Goal: Task Accomplishment & Management: Manage account settings

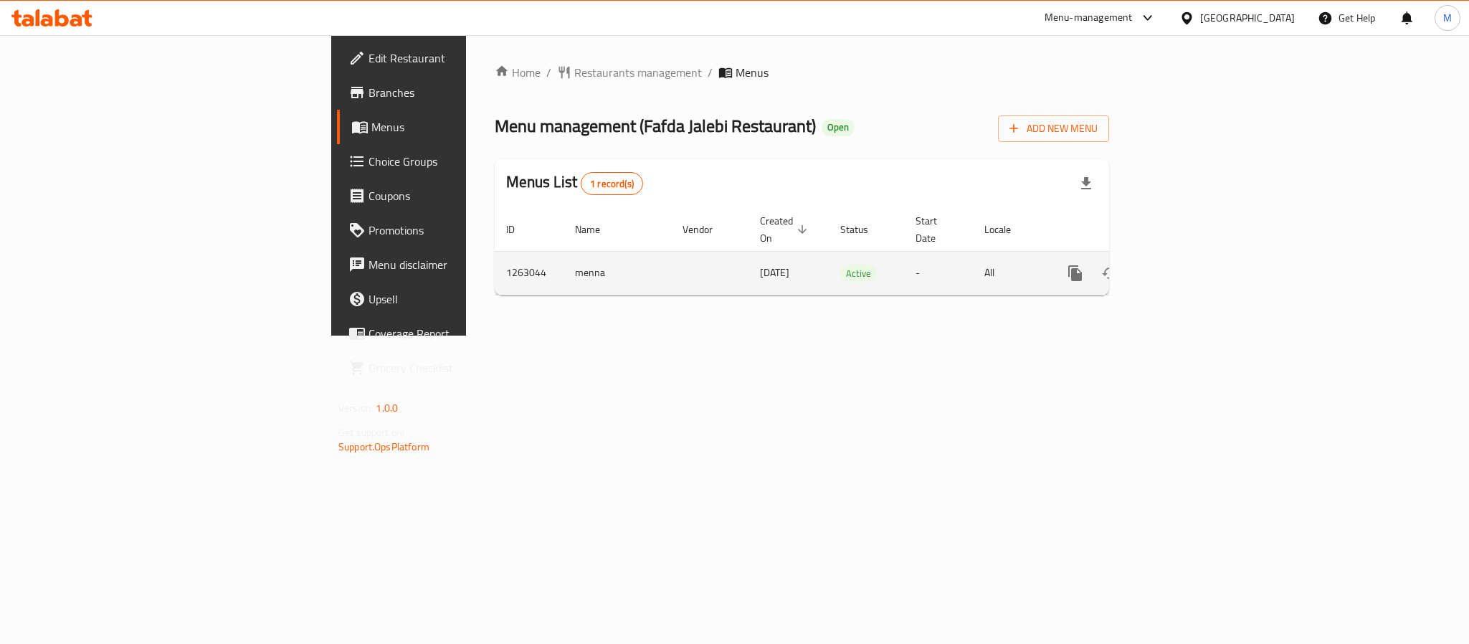
click at [1187, 265] on icon "enhanced table" at bounding box center [1178, 273] width 17 height 17
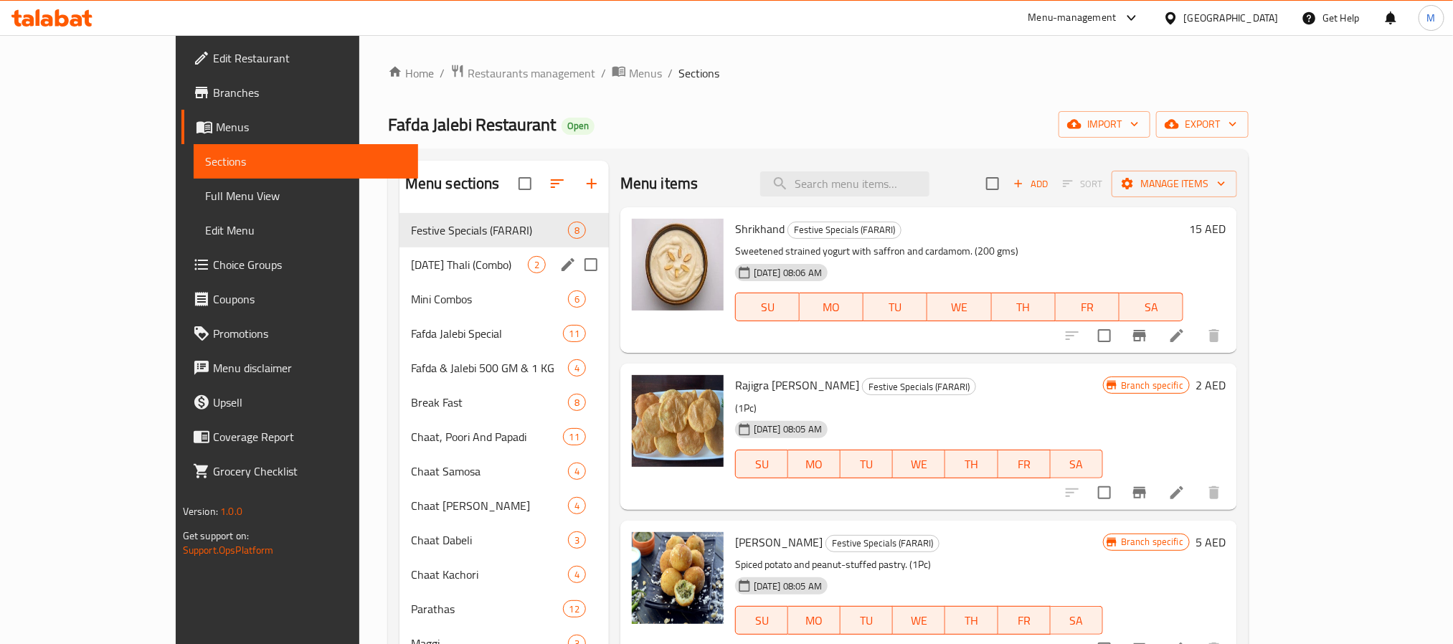
click at [417, 254] on div "[DATE] Thali (Combo) 2" at bounding box center [503, 264] width 209 height 34
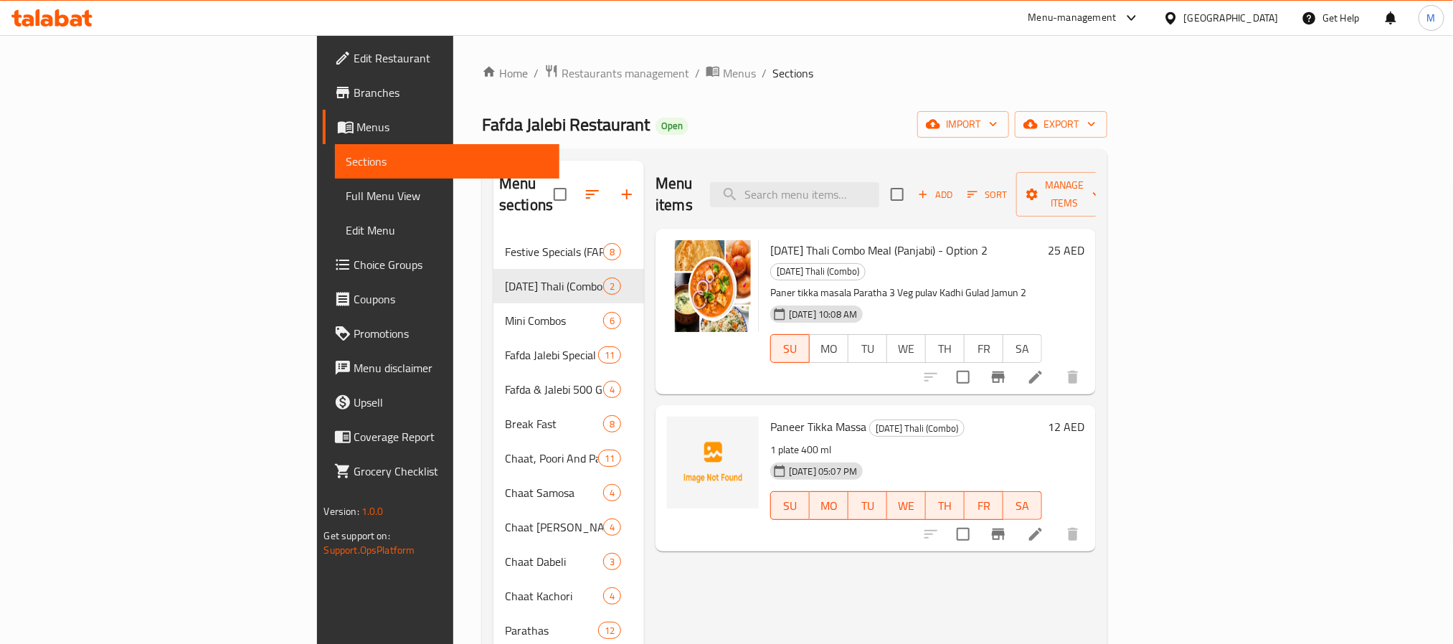
click at [734, 539] on div "Menu items Add Sort Manage items [DATE] Thali Combo Meal (Panjabi) - Option 2 […" at bounding box center [870, 562] width 452 height 802
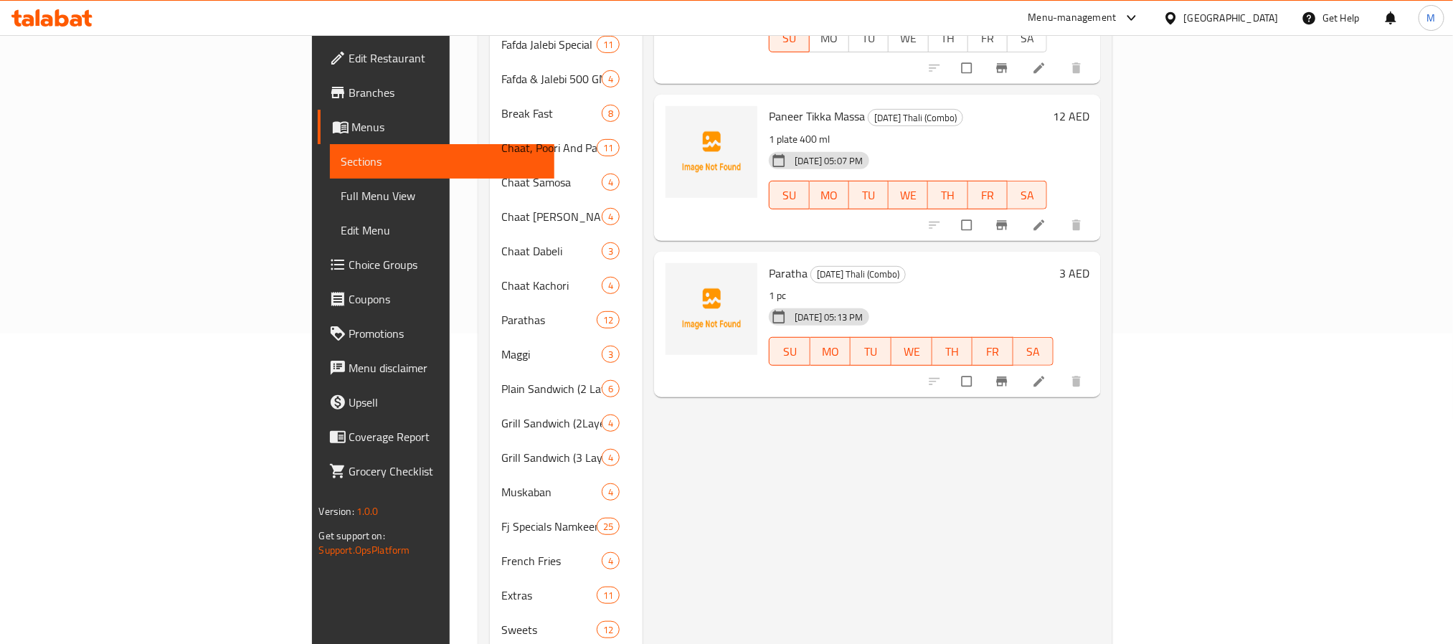
scroll to position [323, 0]
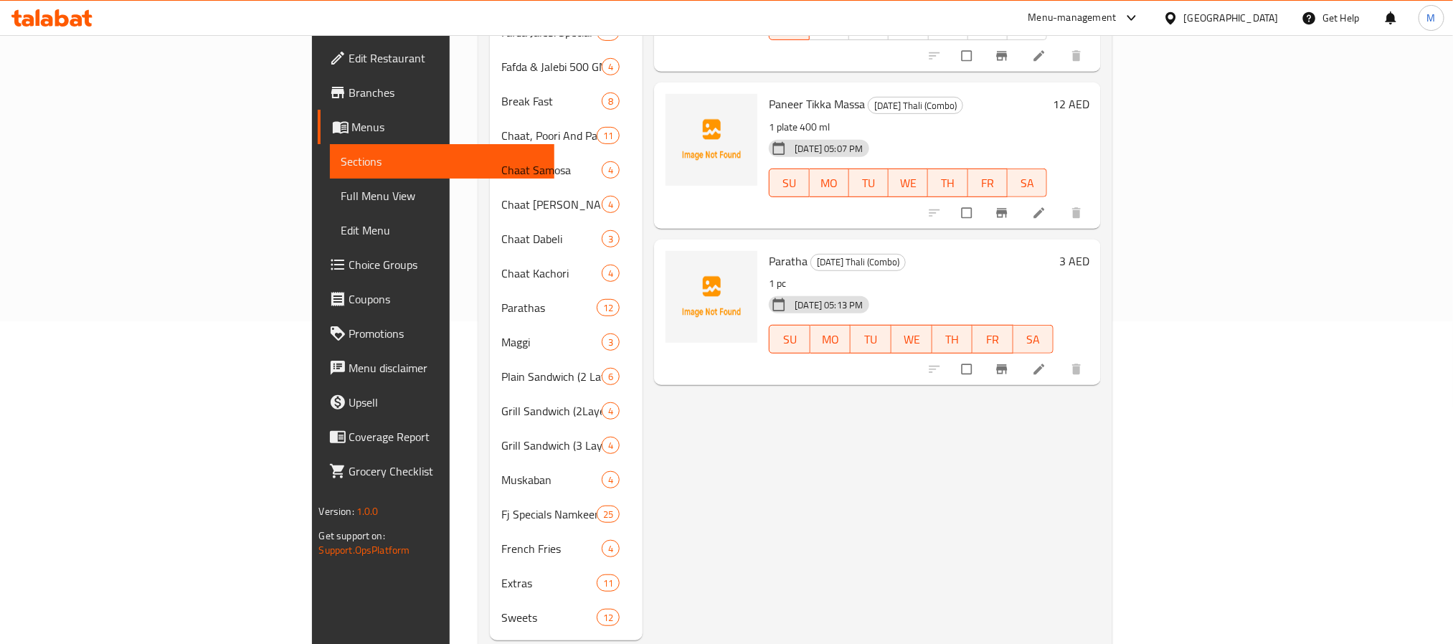
click at [1061, 358] on li at bounding box center [1040, 369] width 40 height 23
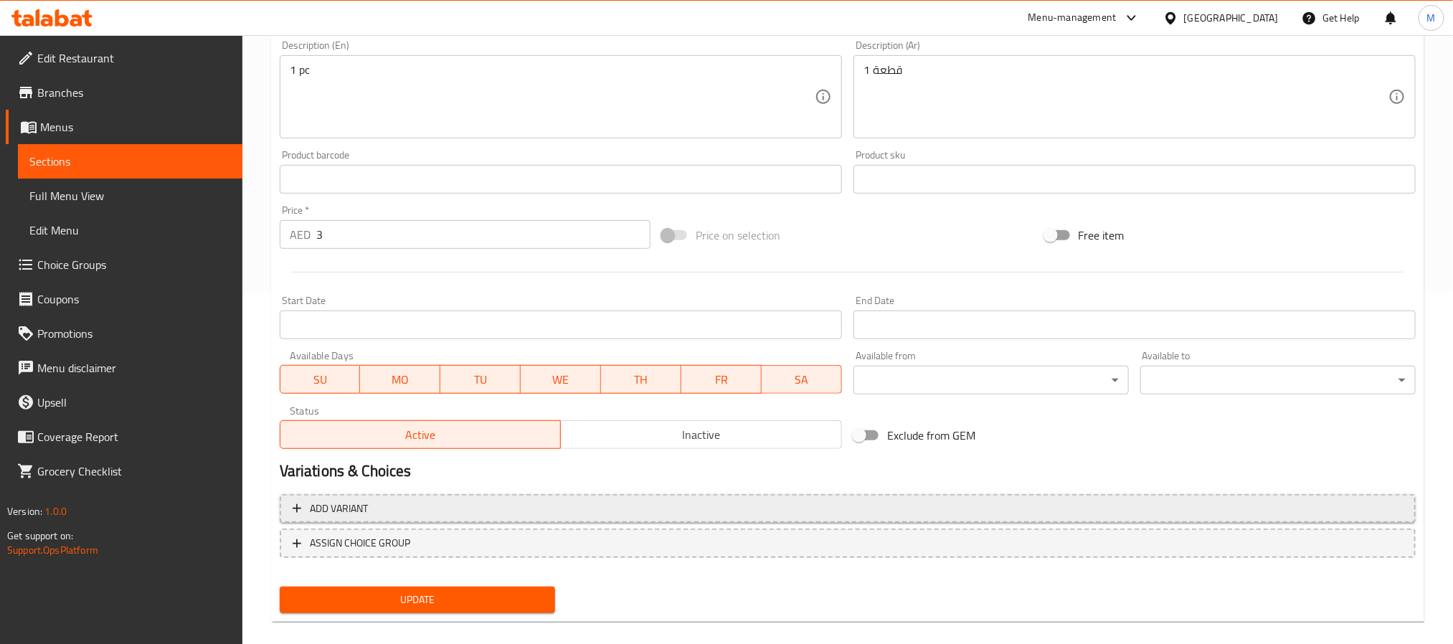
scroll to position [368, 0]
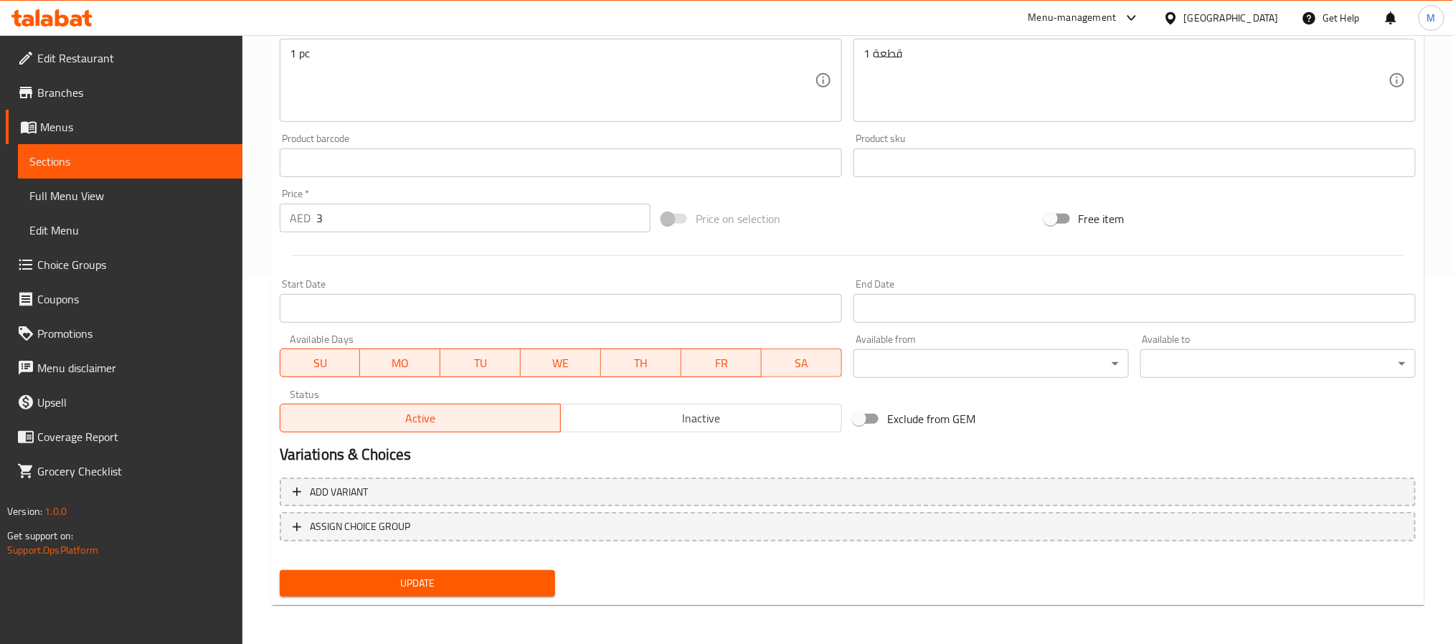
click at [325, 366] on span "SU" at bounding box center [320, 363] width 69 height 21
click at [318, 364] on span "SU" at bounding box center [320, 363] width 69 height 21
drag, startPoint x: 383, startPoint y: 355, endPoint x: 441, endPoint y: 356, distance: 58.1
click at [386, 355] on span "MO" at bounding box center [400, 363] width 69 height 21
click at [473, 357] on span "TU" at bounding box center [480, 363] width 69 height 21
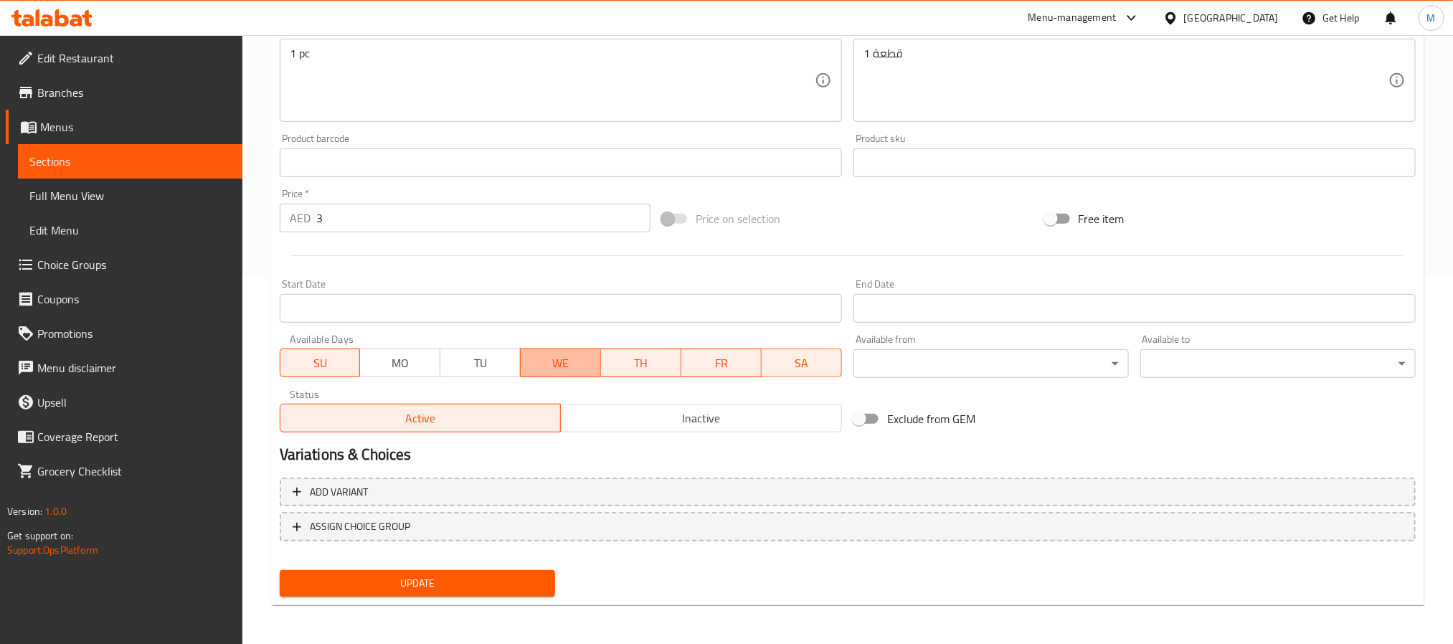
click at [540, 361] on span "WE" at bounding box center [560, 363] width 69 height 21
click at [607, 364] on span "TH" at bounding box center [641, 363] width 69 height 21
click at [723, 360] on span "FR" at bounding box center [721, 363] width 69 height 21
click at [798, 361] on span "SA" at bounding box center [801, 363] width 69 height 21
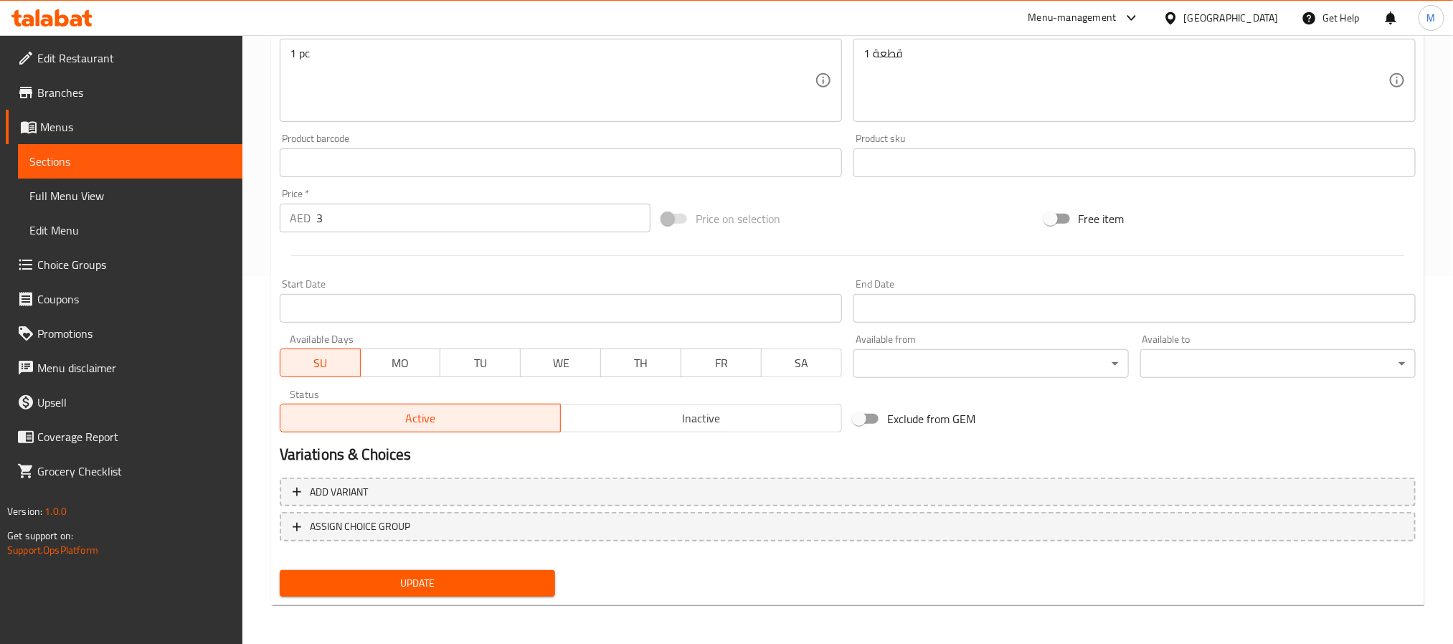
click at [472, 574] on span "Update" at bounding box center [417, 583] width 252 height 18
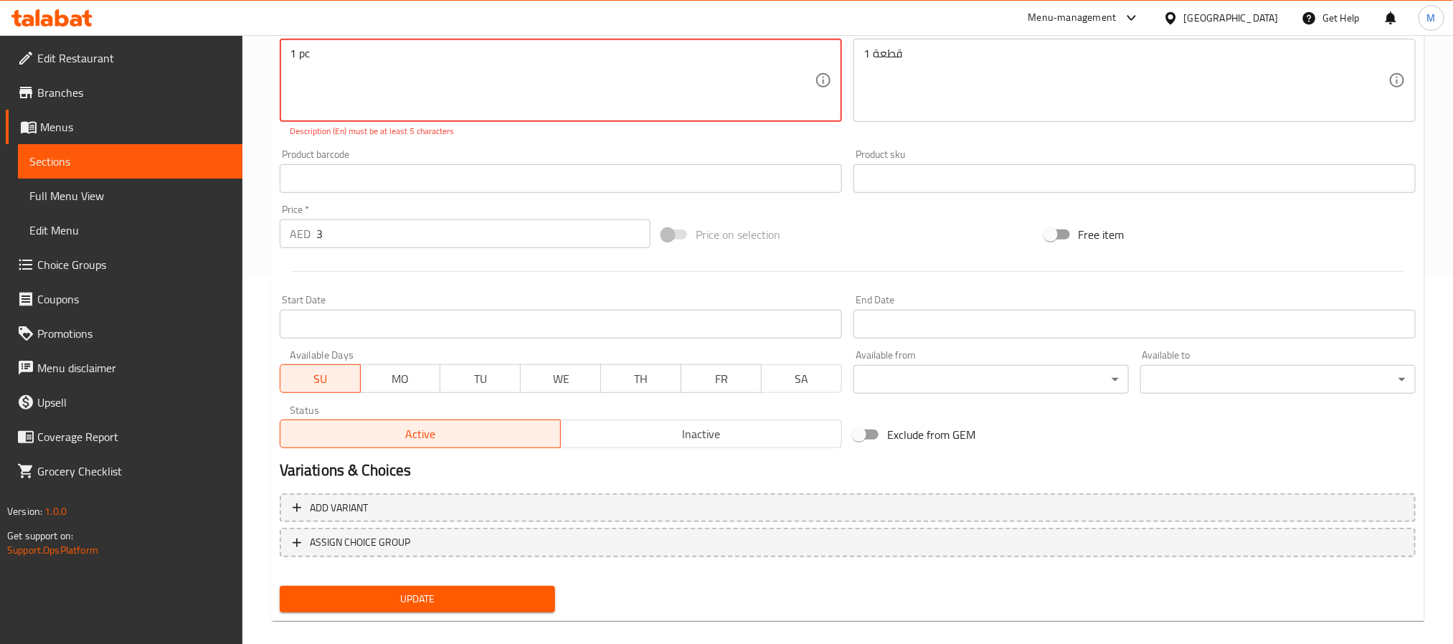
click at [474, 598] on span "Update" at bounding box center [417, 599] width 252 height 18
click at [508, 604] on span "Update" at bounding box center [417, 599] width 252 height 18
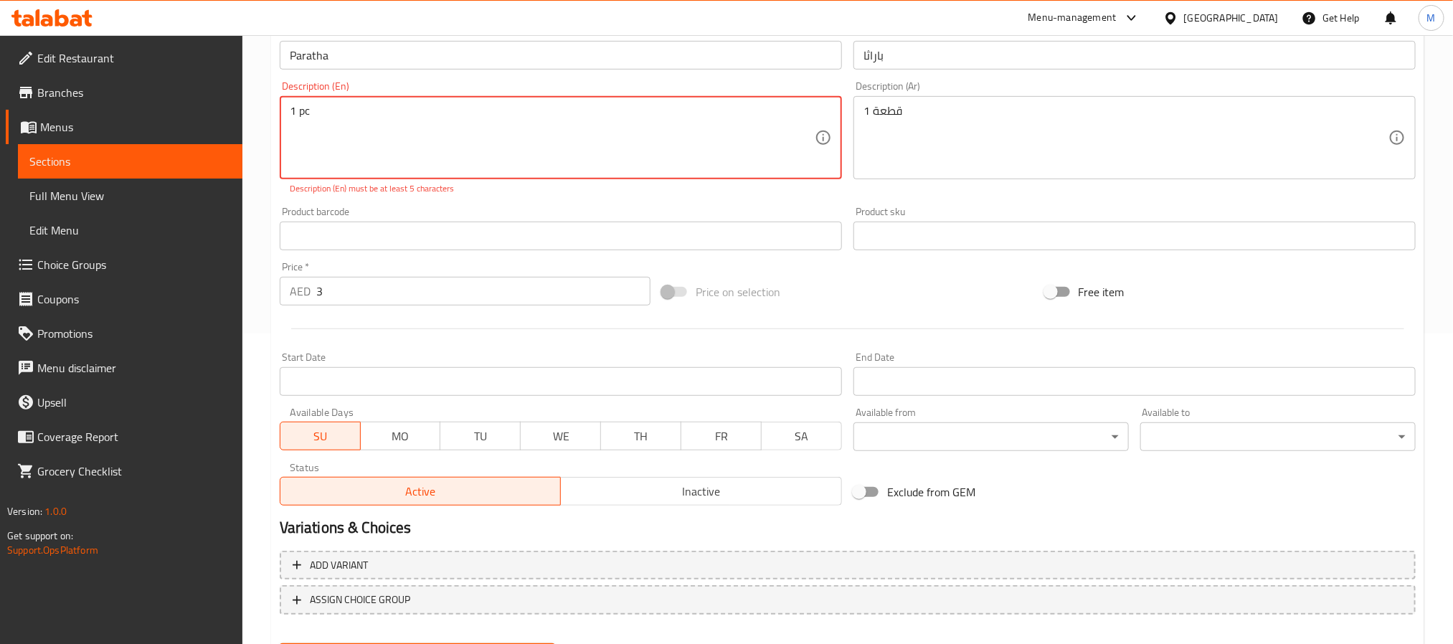
scroll to position [260, 0]
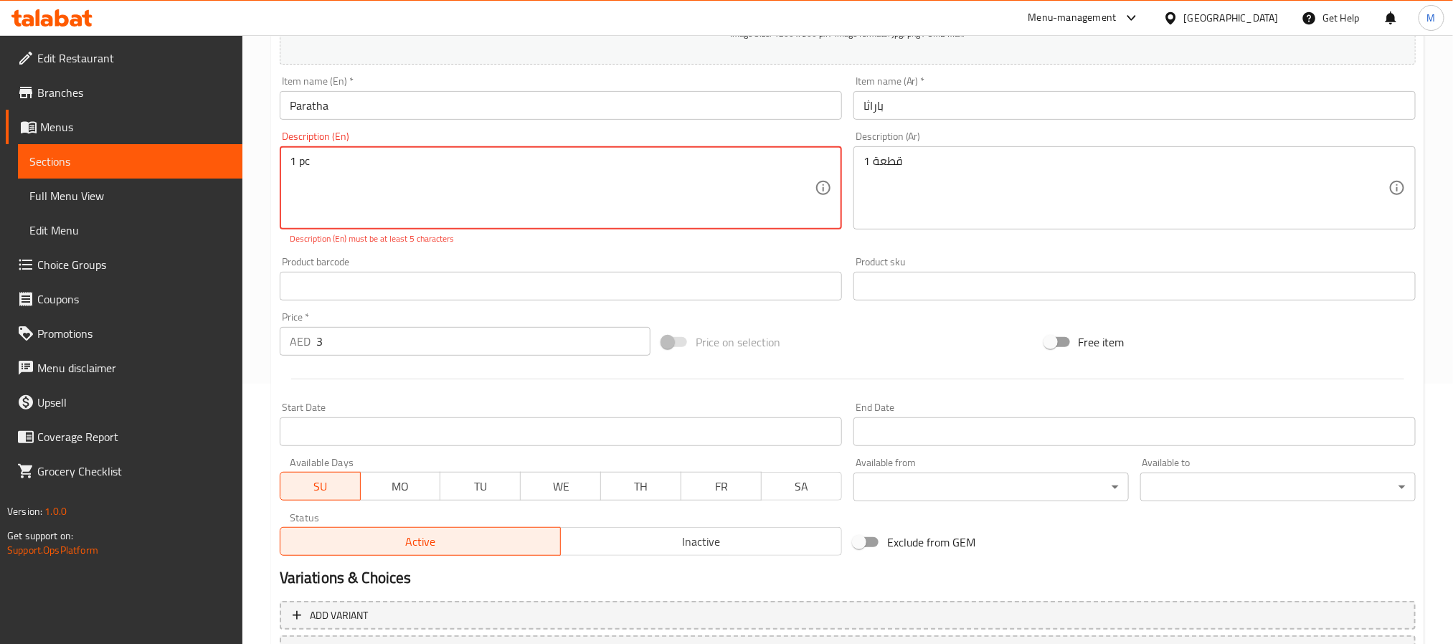
click at [592, 158] on textarea "1 pc" at bounding box center [552, 188] width 525 height 68
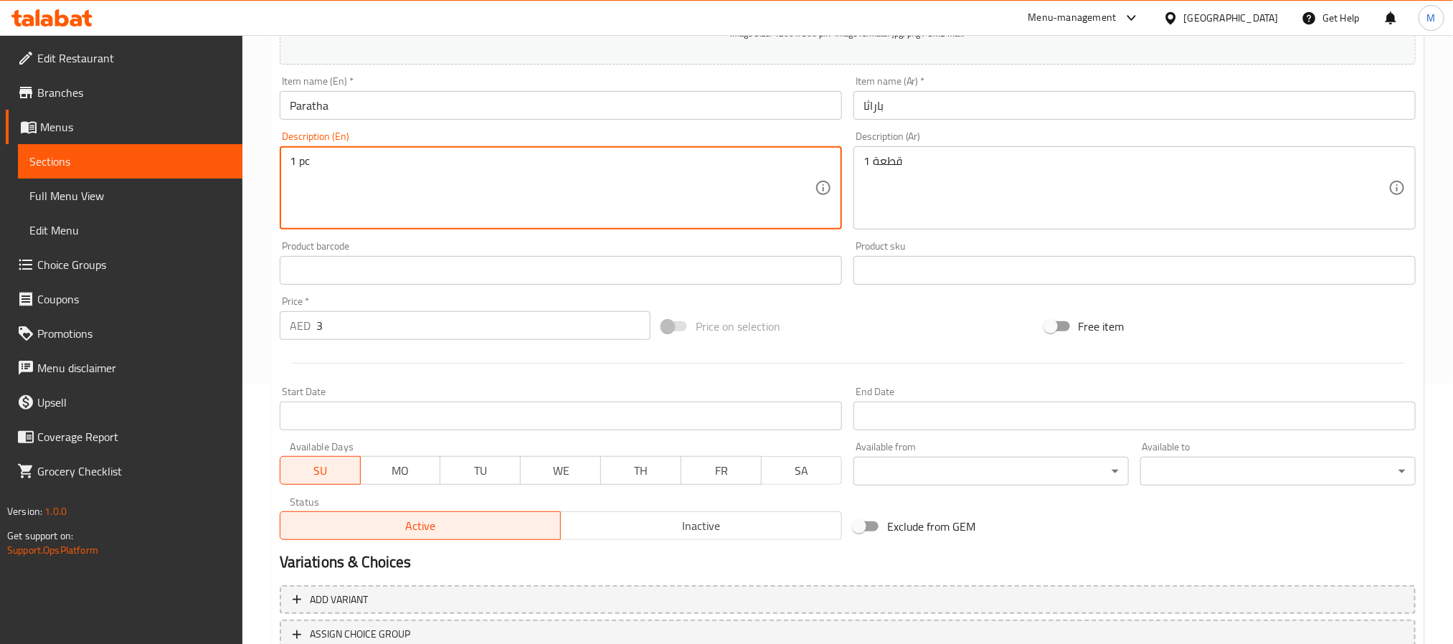
type textarea "1 pc"
click at [706, 244] on div "Product barcode Product barcode" at bounding box center [561, 263] width 562 height 44
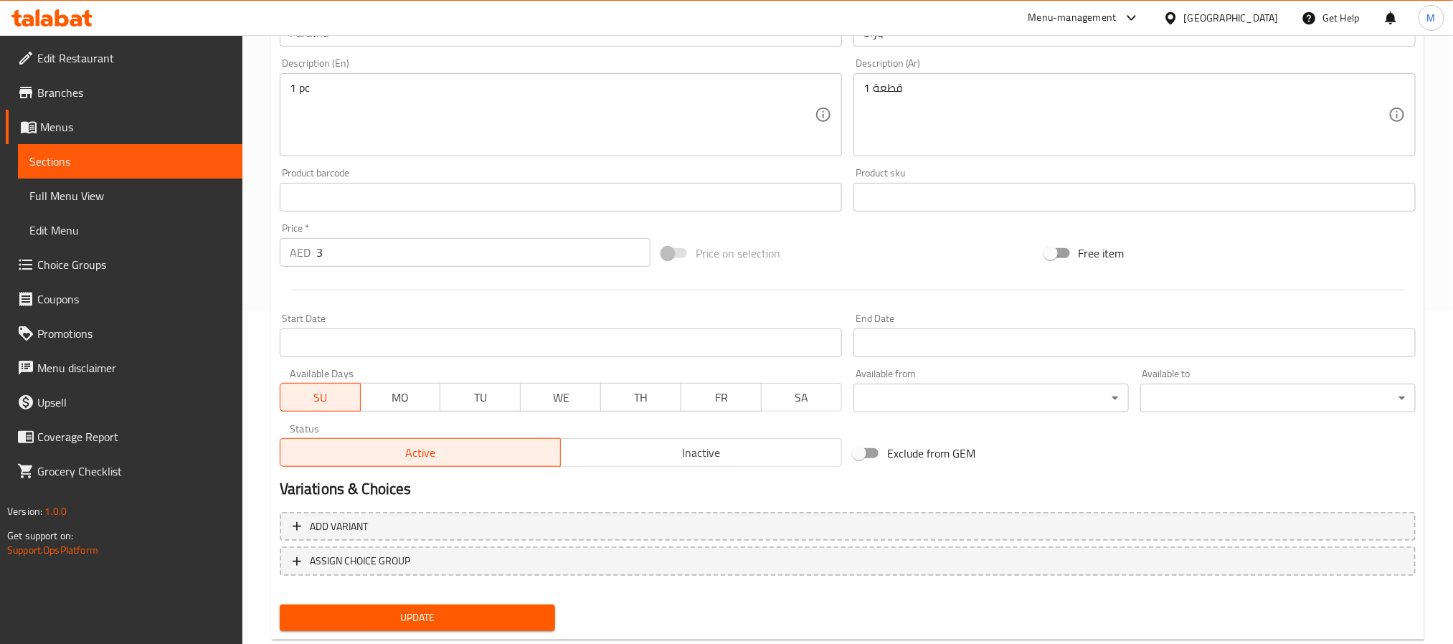
scroll to position [368, 0]
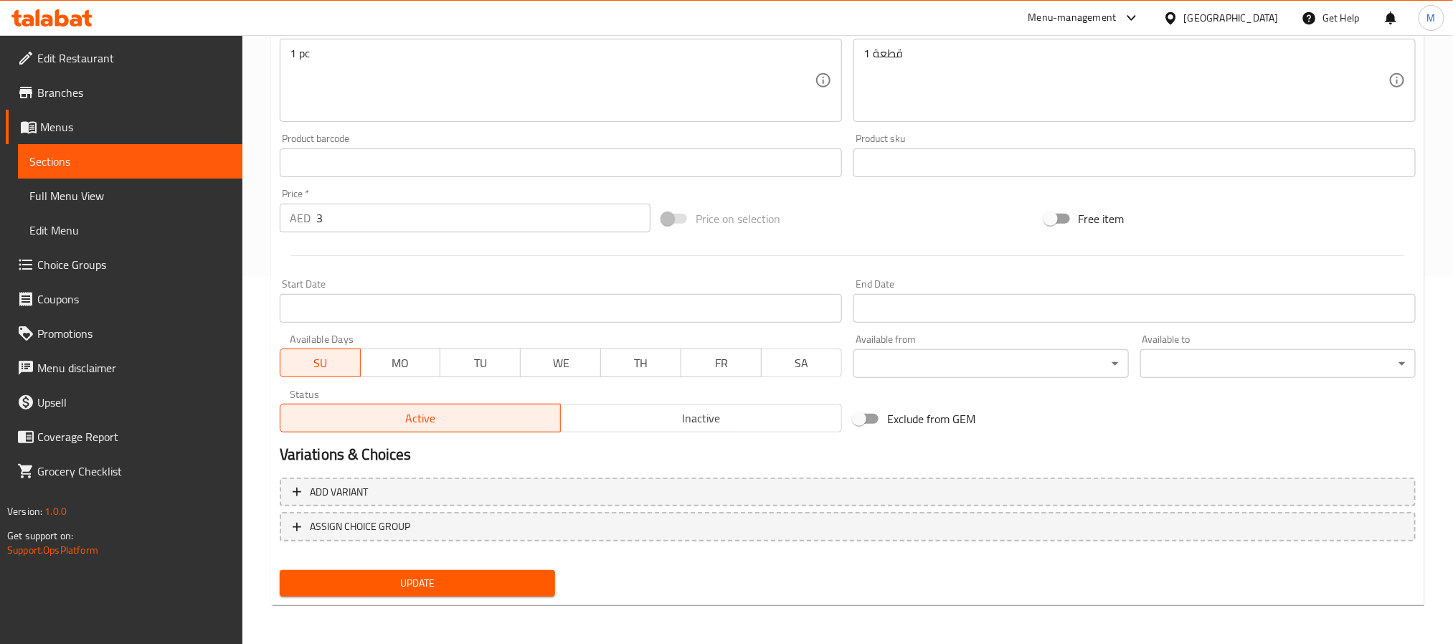
drag, startPoint x: 490, startPoint y: 590, endPoint x: 1029, endPoint y: 162, distance: 687.9
click at [490, 592] on button "Update" at bounding box center [417, 583] width 275 height 27
